Goal: Transaction & Acquisition: Download file/media

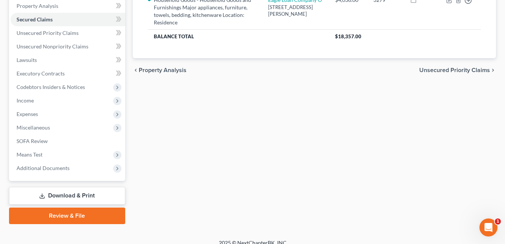
scroll to position [169, 0]
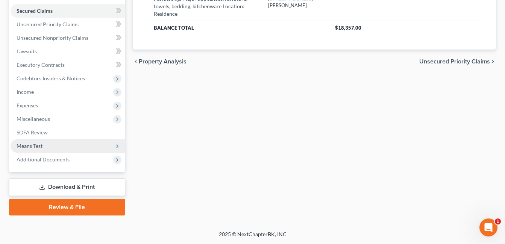
click at [66, 148] on span "Means Test" at bounding box center [68, 146] width 115 height 14
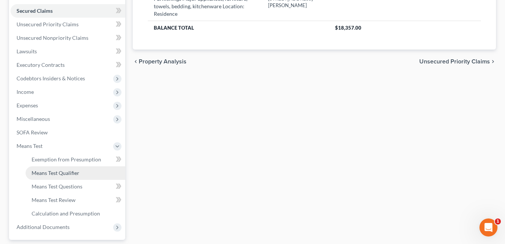
click at [70, 175] on span "Means Test Qualifier" at bounding box center [56, 173] width 48 height 6
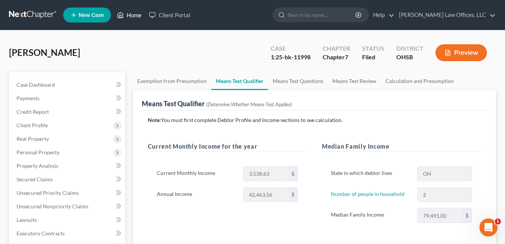
click at [129, 14] on link "Home" at bounding box center [129, 15] width 32 height 14
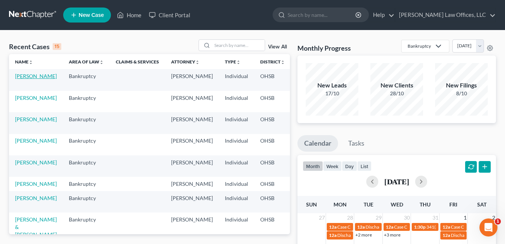
click at [24, 79] on link "[PERSON_NAME]" at bounding box center [36, 76] width 42 height 6
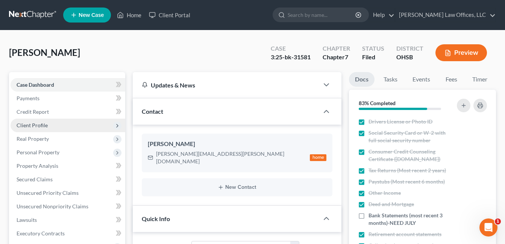
click at [47, 124] on span "Client Profile" at bounding box center [68, 126] width 115 height 14
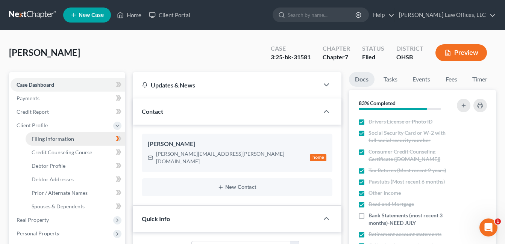
click at [56, 136] on span "Filing Information" at bounding box center [53, 139] width 42 height 6
select select "1"
select select "0"
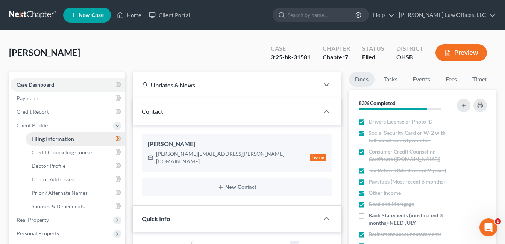
select select "36"
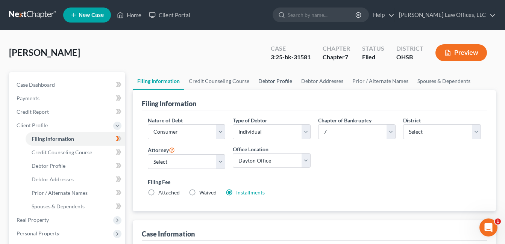
click at [266, 80] on link "Debtor Profile" at bounding box center [275, 81] width 43 height 18
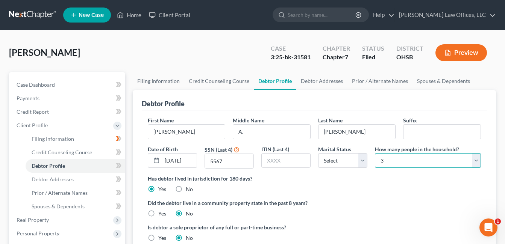
click at [473, 157] on select "Select 1 2 3 4 5 6 7 8 9 10 11 12 13 14 15 16 17 18 19 20" at bounding box center [428, 160] width 106 height 15
select select "1"
click at [375, 153] on select "Select 1 2 3 4 5 6 7 8 9 10 11 12 13 14 15 16 17 18 19 20" at bounding box center [428, 160] width 106 height 15
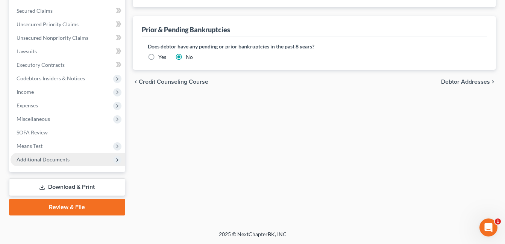
click at [50, 163] on span "Additional Documents" at bounding box center [68, 160] width 115 height 14
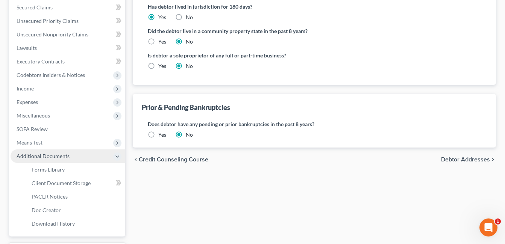
scroll to position [169, 0]
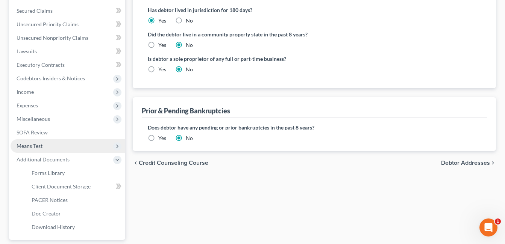
click at [49, 148] on span "Means Test" at bounding box center [68, 146] width 115 height 14
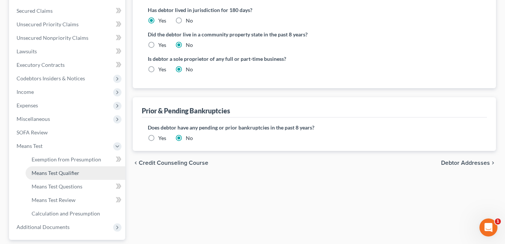
click at [63, 172] on span "Means Test Qualifier" at bounding box center [56, 173] width 48 height 6
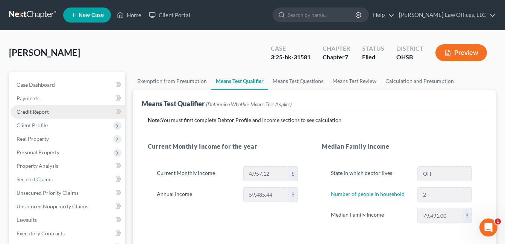
click at [56, 110] on link "Credit Report" at bounding box center [68, 112] width 115 height 14
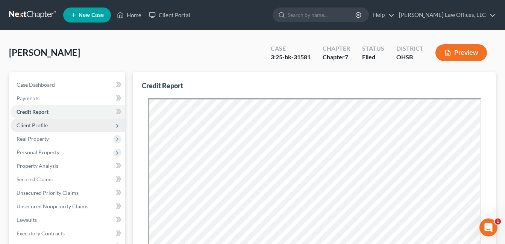
click at [42, 126] on span "Client Profile" at bounding box center [32, 125] width 31 height 6
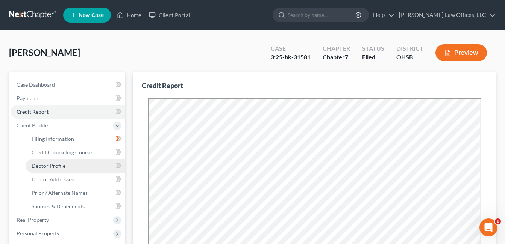
click at [69, 169] on link "Debtor Profile" at bounding box center [76, 166] width 100 height 14
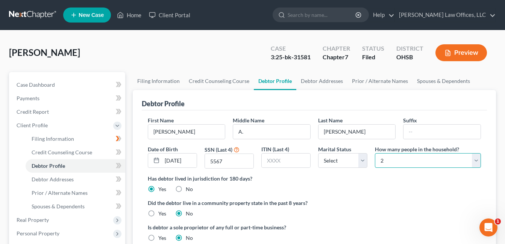
click at [475, 162] on select "Select 1 2 3 4 5 6 7 8 9 10 11 12 13 14 15 16 17 18 19 20" at bounding box center [428, 160] width 106 height 15
select select "2"
click at [375, 153] on select "Select 1 2 3 4 5 6 7 8 9 10 11 12 13 14 15 16 17 18 19 20" at bounding box center [428, 160] width 106 height 15
click at [127, 15] on link "Home" at bounding box center [129, 15] width 32 height 14
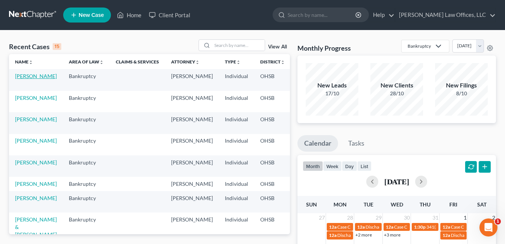
click at [22, 79] on link "[PERSON_NAME]" at bounding box center [36, 76] width 42 height 6
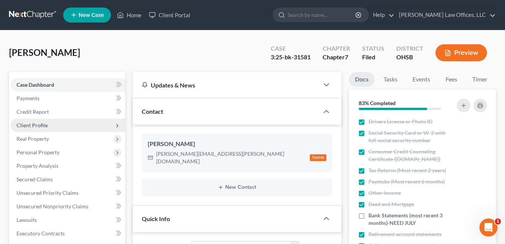
click at [34, 125] on span "Client Profile" at bounding box center [32, 125] width 31 height 6
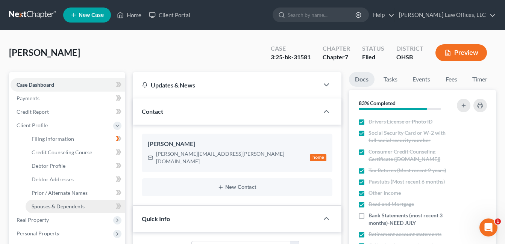
click at [47, 206] on span "Spouses & Dependents" at bounding box center [58, 206] width 53 height 6
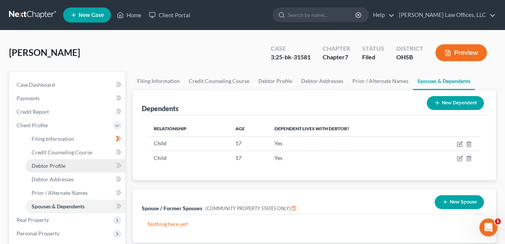
click at [55, 164] on span "Debtor Profile" at bounding box center [49, 166] width 34 height 6
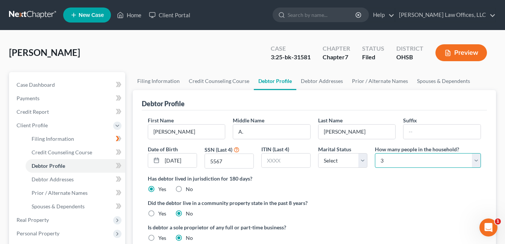
drag, startPoint x: 474, startPoint y: 160, endPoint x: 468, endPoint y: 153, distance: 9.9
click at [475, 160] on select "Select 1 2 3 4 5 6 7 8 9 10 11 12 13 14 15 16 17 18 19 20" at bounding box center [428, 160] width 106 height 15
select select "3"
click at [375, 153] on select "Select 1 2 3 4 5 6 7 8 9 10 11 12 13 14 15 16 17 18 19 20" at bounding box center [428, 160] width 106 height 15
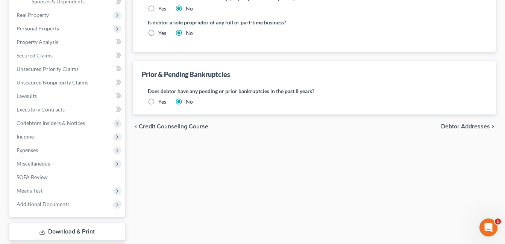
scroll to position [250, 0]
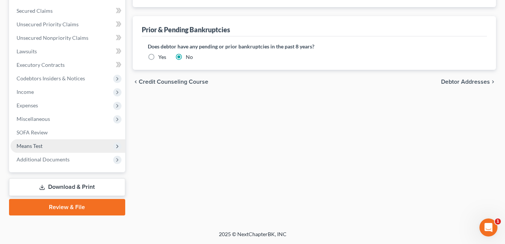
click at [50, 147] on span "Means Test" at bounding box center [68, 146] width 115 height 14
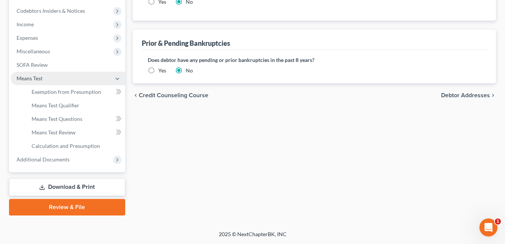
scroll to position [169, 0]
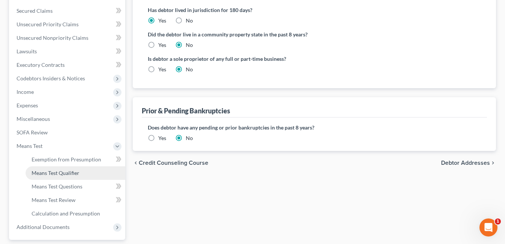
click at [63, 173] on span "Means Test Qualifier" at bounding box center [56, 173] width 48 height 6
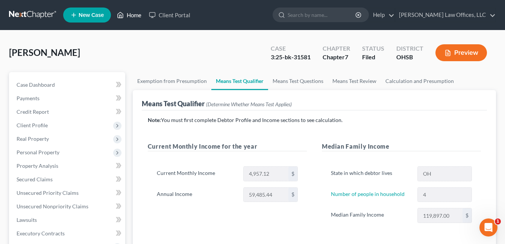
click at [132, 16] on link "Home" at bounding box center [129, 15] width 32 height 14
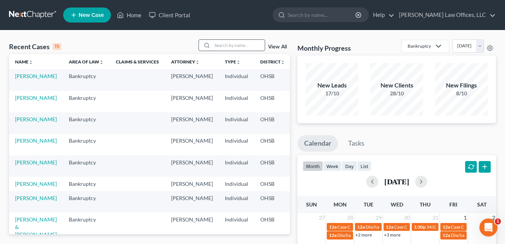
click at [230, 46] on input "search" at bounding box center [238, 45] width 53 height 11
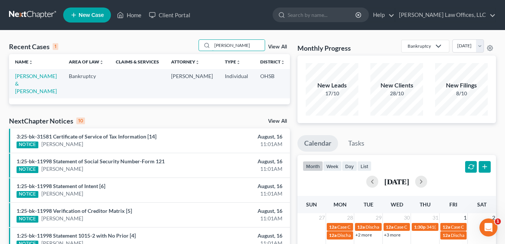
drag, startPoint x: 226, startPoint y: 46, endPoint x: 193, endPoint y: 50, distance: 32.5
click at [193, 50] on div "Recent Cases 1 [PERSON_NAME] View All" at bounding box center [149, 46] width 281 height 15
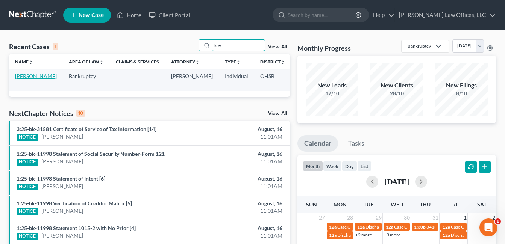
type input "kre"
click at [24, 75] on link "[PERSON_NAME]" at bounding box center [36, 76] width 42 height 6
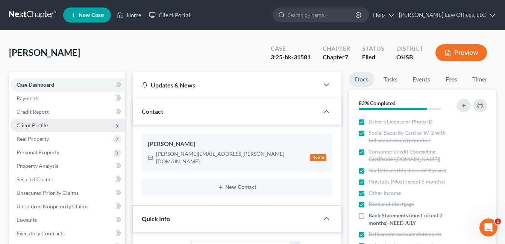
click at [46, 124] on span "Client Profile" at bounding box center [32, 125] width 31 height 6
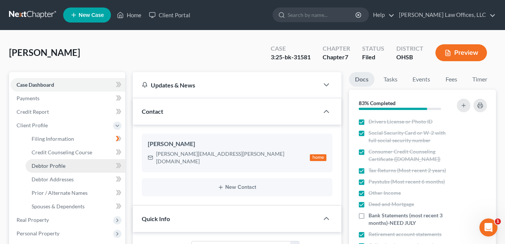
click at [49, 164] on span "Debtor Profile" at bounding box center [49, 166] width 34 height 6
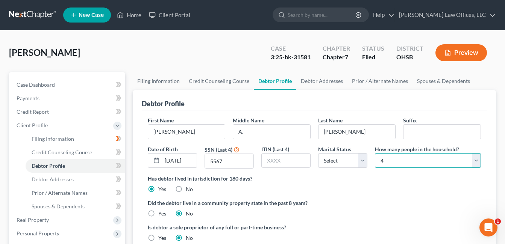
click at [475, 160] on select "Select 1 2 3 4 5 6 7 8 9 10 11 12 13 14 15 16 17 18 19 20" at bounding box center [428, 160] width 106 height 15
select select "2"
click at [375, 153] on select "Select 1 2 3 4 5 6 7 8 9 10 11 12 13 14 15 16 17 18 19 20" at bounding box center [428, 160] width 106 height 15
click at [381, 193] on div "Has debtor lived in jurisdiction for 180 days? Yes No Debtor must reside in jur…" at bounding box center [314, 184] width 333 height 18
click at [131, 17] on link "Home" at bounding box center [129, 15] width 32 height 14
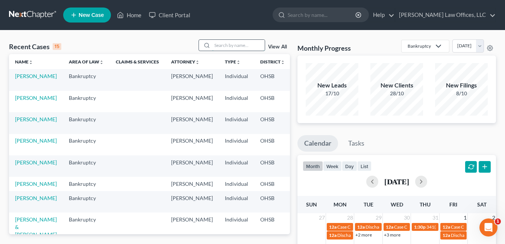
click at [231, 46] on input "search" at bounding box center [238, 45] width 53 height 11
type input "[PERSON_NAME]"
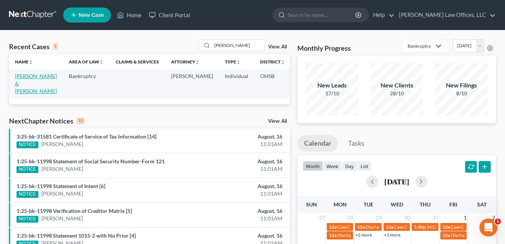
click at [27, 85] on link "[PERSON_NAME] & [PERSON_NAME]" at bounding box center [36, 83] width 42 height 21
select select "1"
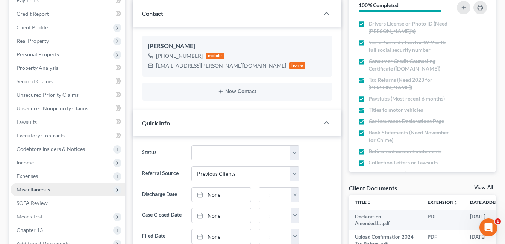
scroll to position [150, 0]
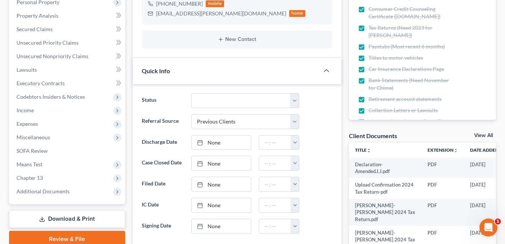
click at [67, 218] on link "Download & Print" at bounding box center [67, 219] width 116 height 18
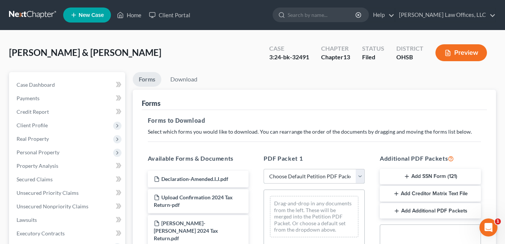
click at [359, 175] on select "Choose Default Petition PDF Packet Complete Bankruptcy Petition (all forms and …" at bounding box center [313, 176] width 101 height 15
select select "2"
click at [263, 169] on select "Choose Default Petition PDF Packet Complete Bankruptcy Petition (all forms and …" at bounding box center [313, 176] width 101 height 15
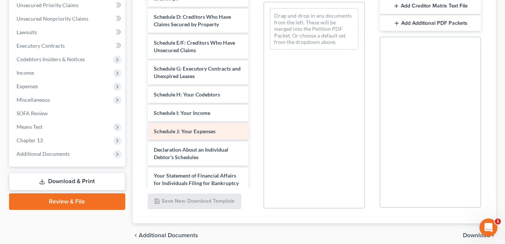
scroll to position [75, 0]
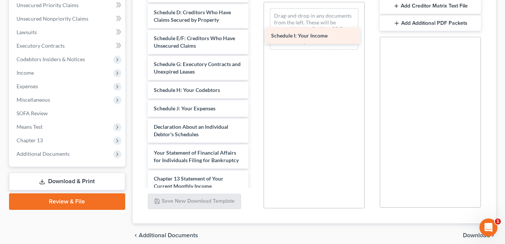
drag, startPoint x: 199, startPoint y: 111, endPoint x: 316, endPoint y: 38, distance: 138.0
click at [255, 38] on div "Schedule I: Your Income Voluntary Petition for Individuals Filing for Bankruptc…" at bounding box center [198, 95] width 113 height 375
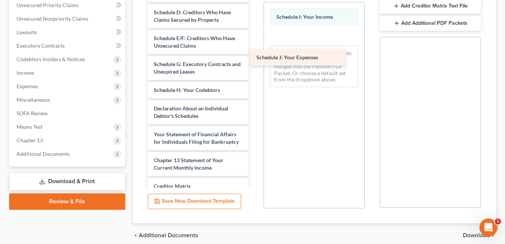
drag, startPoint x: 196, startPoint y: 111, endPoint x: 324, endPoint y: 48, distance: 142.3
click at [255, 48] on div "Schedule J: Your Expenses Voluntary Petition for Individuals Filing for Bankrup…" at bounding box center [198, 86] width 113 height 357
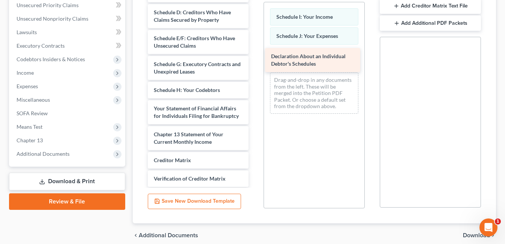
drag, startPoint x: 205, startPoint y: 114, endPoint x: 323, endPoint y: 60, distance: 129.5
click at [255, 60] on div "Declaration About an Individual Debtor's Schedules Voluntary Petition for Indiv…" at bounding box center [198, 73] width 113 height 331
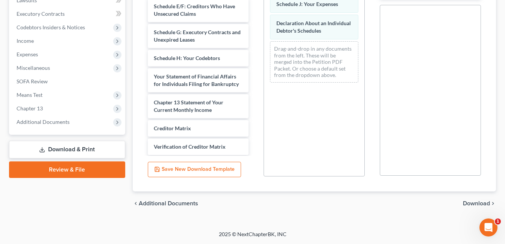
click at [473, 204] on span "Download" at bounding box center [475, 204] width 27 height 6
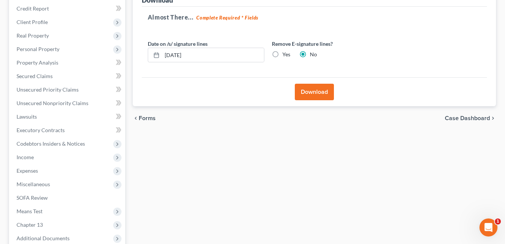
scroll to position [69, 0]
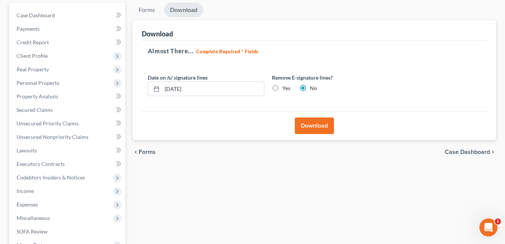
click at [312, 130] on button "Download" at bounding box center [314, 126] width 39 height 17
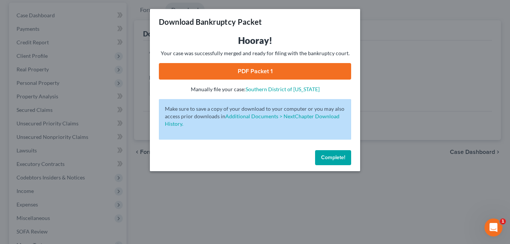
click at [276, 72] on link "PDF Packet 1" at bounding box center [255, 71] width 192 height 17
click at [341, 159] on span "Complete!" at bounding box center [333, 157] width 24 height 6
